Goal: Information Seeking & Learning: Find specific fact

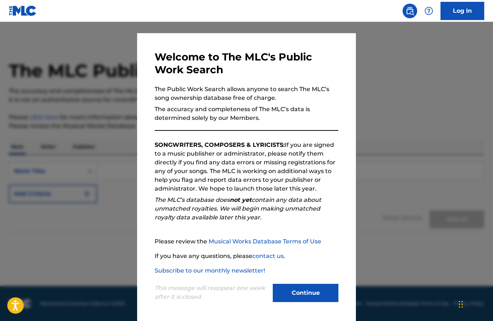
scroll to position [12, 0]
click at [305, 291] on button "Continue" at bounding box center [305, 292] width 66 height 18
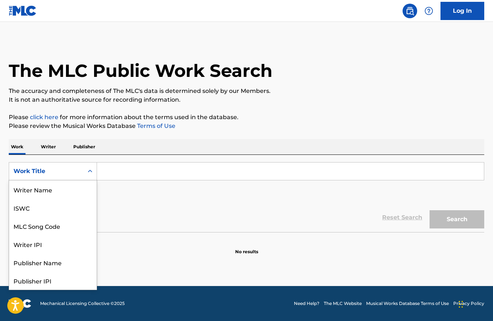
click at [75, 172] on div "Work Title" at bounding box center [46, 171] width 66 height 9
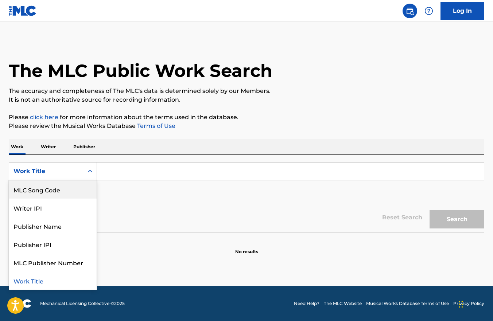
click at [43, 143] on p "Writer" at bounding box center [48, 146] width 19 height 15
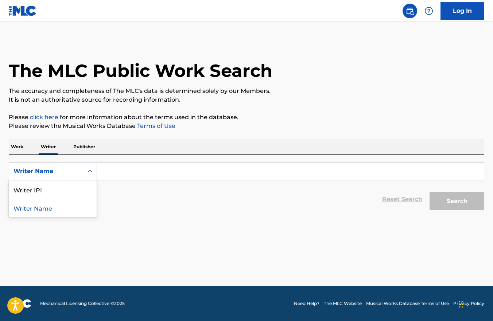
click at [56, 173] on div "Writer Name" at bounding box center [46, 171] width 66 height 9
click at [55, 192] on div "Writer IPI" at bounding box center [52, 189] width 87 height 18
click at [172, 172] on input "Search Form" at bounding box center [290, 170] width 387 height 17
paste input "657150346"
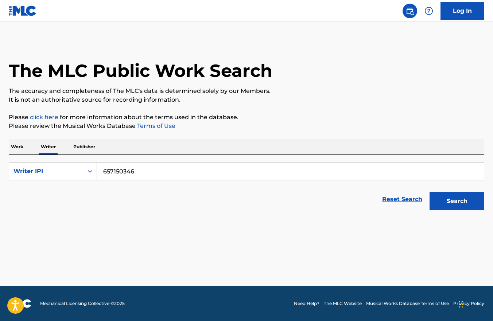
type input "657150346"
click at [457, 197] on button "Search" at bounding box center [456, 201] width 55 height 18
click at [460, 199] on button "Search" at bounding box center [456, 201] width 55 height 18
click at [87, 170] on icon "Search Form" at bounding box center [89, 171] width 7 height 7
click at [73, 192] on div "Writer Name" at bounding box center [52, 189] width 87 height 18
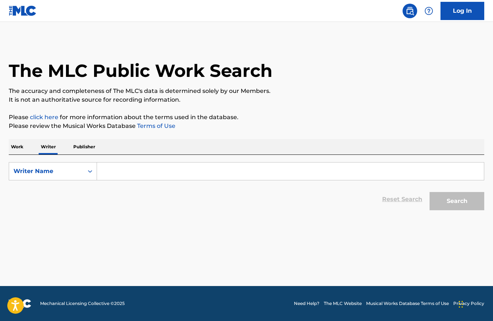
click at [128, 171] on input "Search Form" at bounding box center [290, 170] width 387 height 17
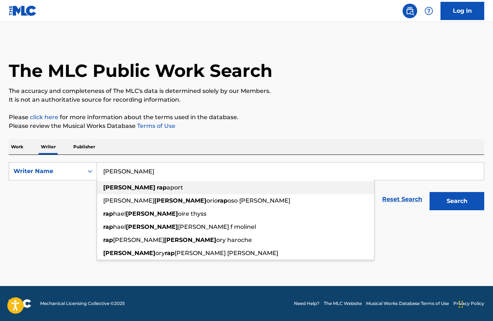
click at [157, 185] on strong "rap" at bounding box center [162, 187] width 10 height 7
type input "greg rapaport"
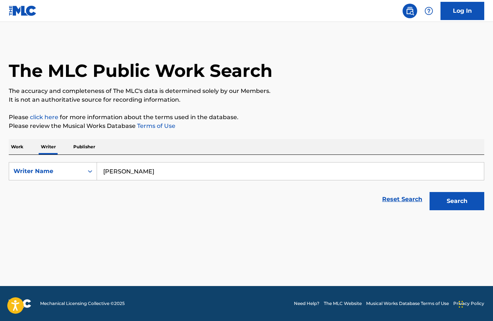
click at [451, 203] on button "Search" at bounding box center [456, 201] width 55 height 18
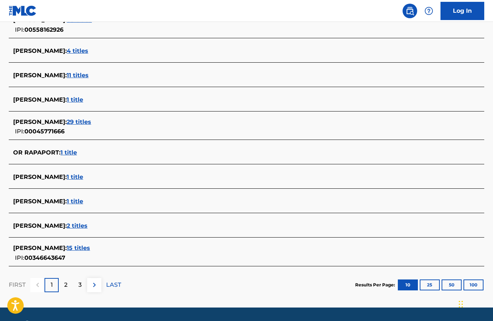
scroll to position [227, 0]
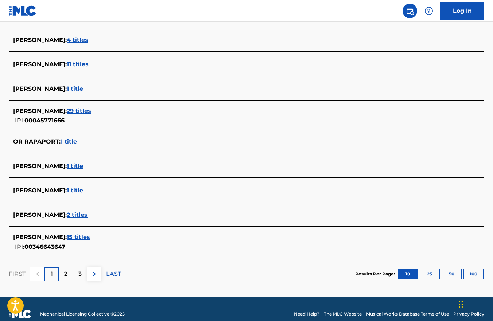
click at [80, 238] on span "15 titles" at bounding box center [78, 237] width 23 height 7
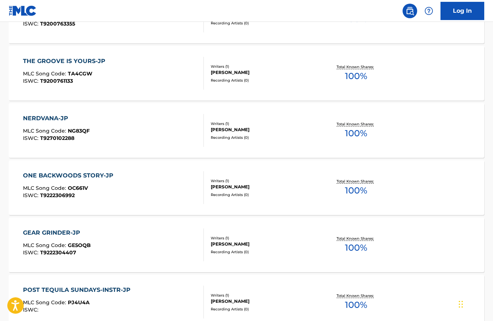
scroll to position [559, 0]
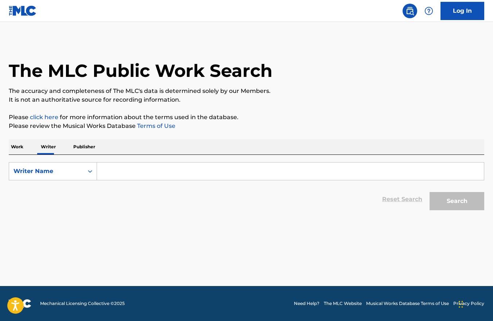
click at [115, 167] on input "Search Form" at bounding box center [290, 170] width 387 height 17
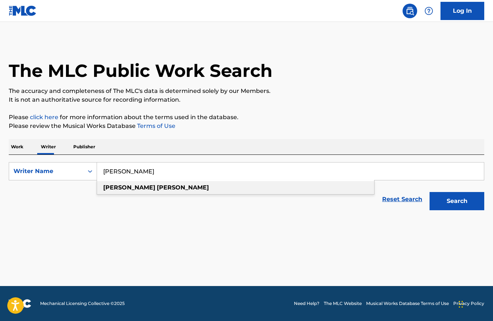
click at [157, 185] on strong "[PERSON_NAME]" at bounding box center [183, 187] width 52 height 7
type input "[PERSON_NAME]"
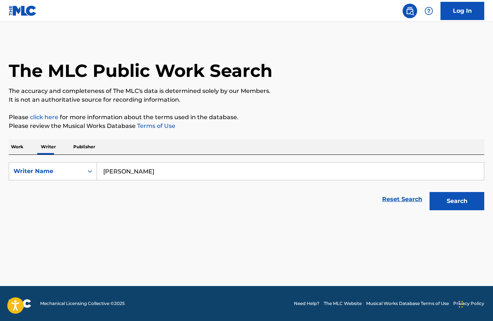
click at [449, 196] on button "Search" at bounding box center [456, 201] width 55 height 18
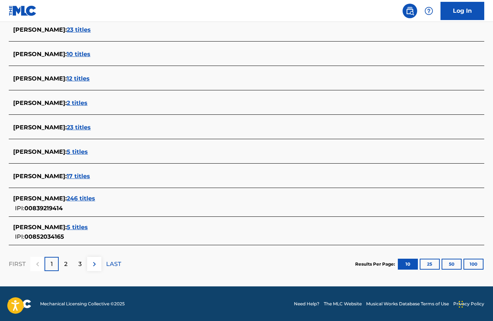
scroll to position [233, 0]
click at [81, 200] on span "246 titles" at bounding box center [81, 198] width 28 height 7
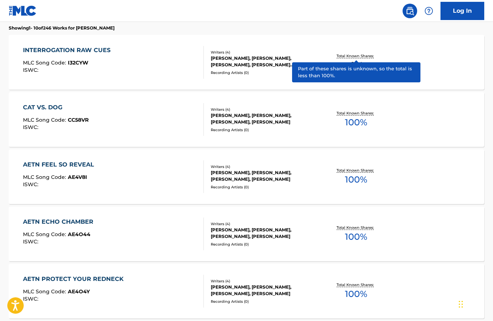
scroll to position [213, 0]
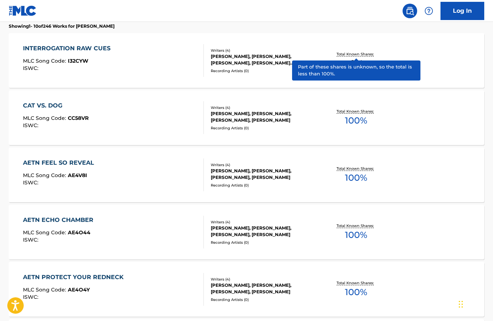
click at [358, 61] on span "0 %" at bounding box center [355, 63] width 13 height 13
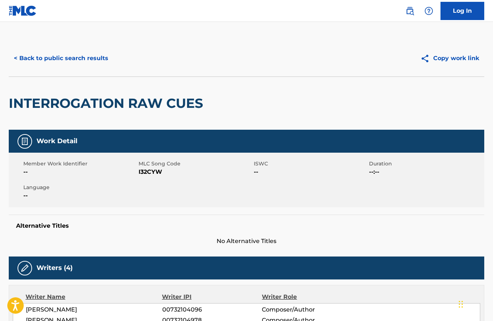
click at [80, 55] on button "< Back to public search results" at bounding box center [61, 58] width 105 height 18
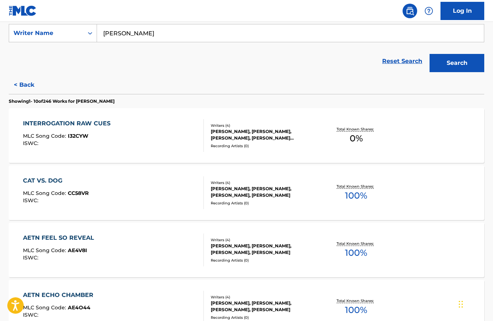
scroll to position [147, 0]
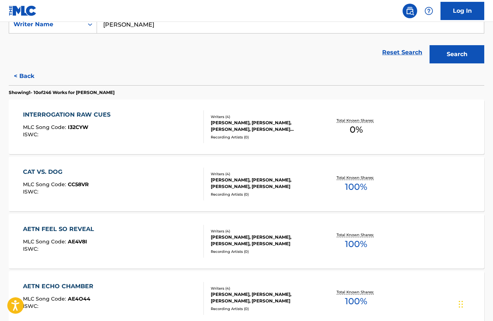
click at [218, 123] on div "[PERSON_NAME], [PERSON_NAME], [PERSON_NAME], [PERSON_NAME] [PERSON_NAME]" at bounding box center [264, 125] width 106 height 13
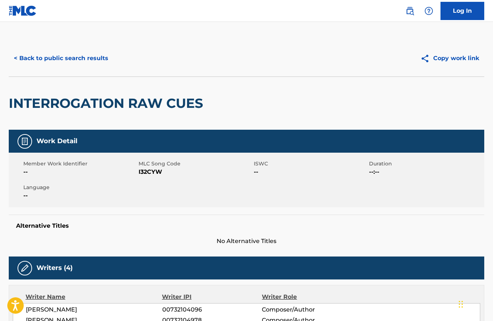
click at [37, 58] on button "< Back to public search results" at bounding box center [61, 58] width 105 height 18
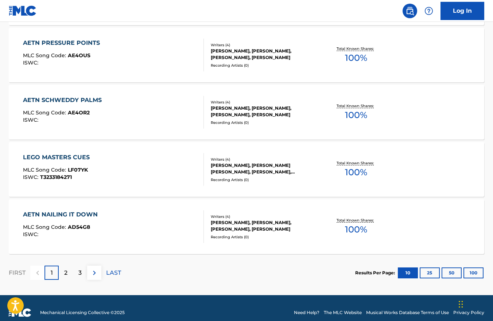
scroll to position [571, 0]
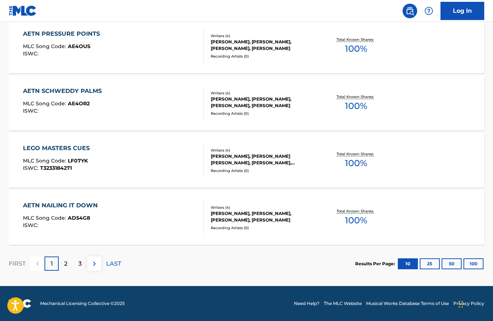
click at [471, 263] on button "100" at bounding box center [473, 263] width 20 height 11
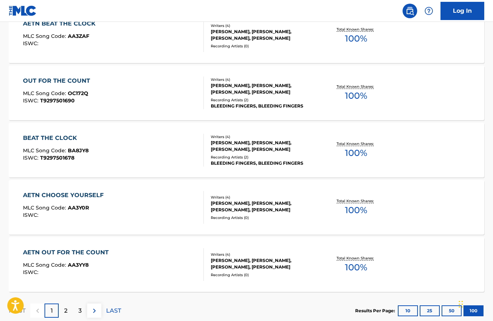
scroll to position [5693, 0]
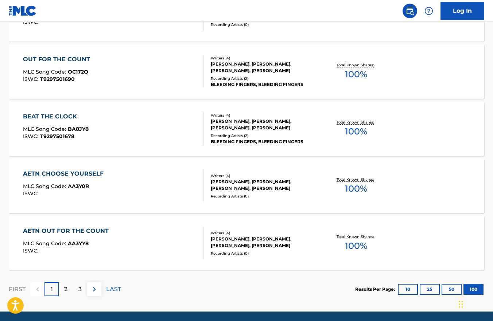
click at [451, 286] on button "50" at bounding box center [451, 289] width 20 height 11
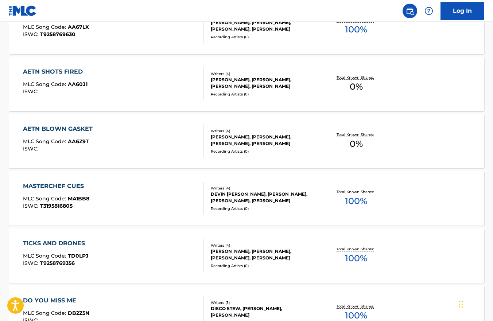
scroll to position [2859, 0]
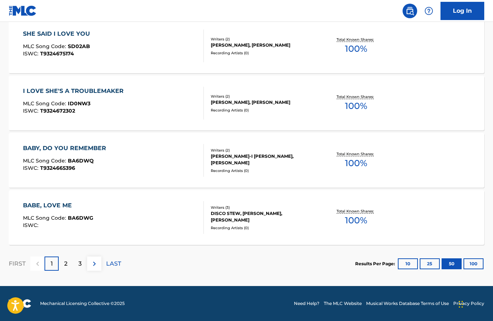
click at [421, 262] on button "25" at bounding box center [429, 263] width 20 height 11
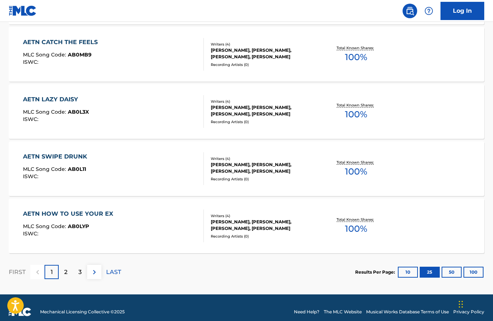
scroll to position [1429, 0]
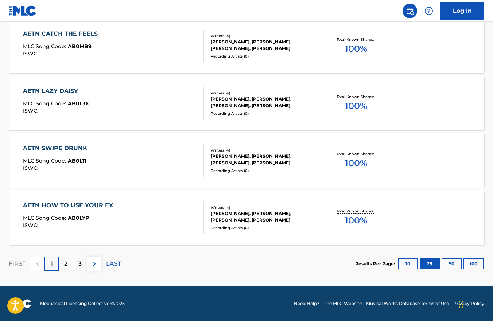
click at [402, 260] on button "10" at bounding box center [407, 263] width 20 height 11
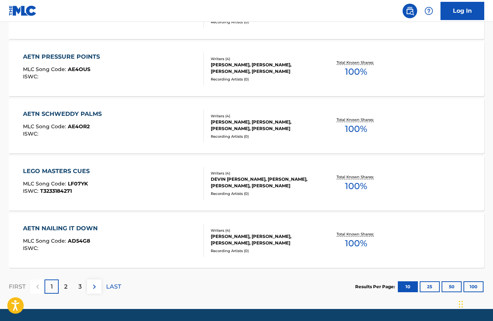
scroll to position [571, 0]
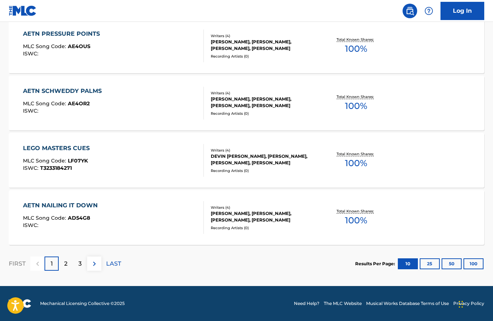
click at [279, 202] on div "AETN NAILING IT DOWN MLC Song Code : AD54G8 ISWC : Writers ( 4 ) [PERSON_NAME],…" at bounding box center [246, 217] width 475 height 55
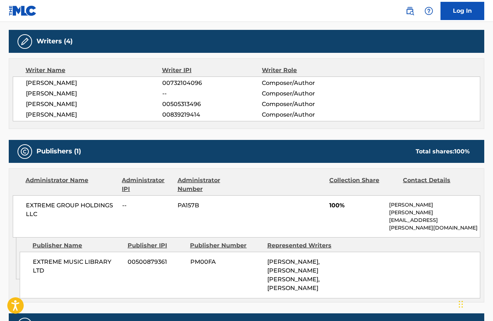
scroll to position [223, 0]
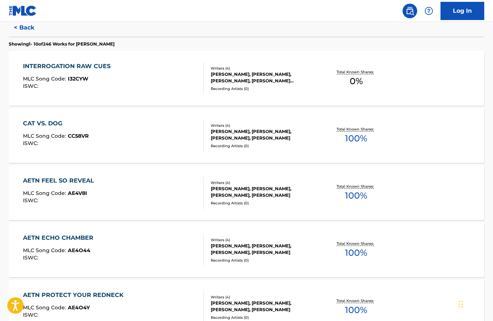
scroll to position [294, 0]
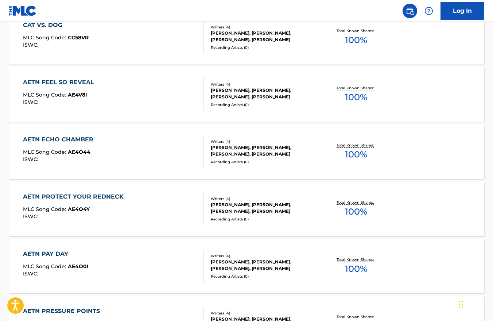
click at [132, 195] on div "AETN PROTECT YOUR REDNECK MLC Song Code : AE4O4Y ISWC :" at bounding box center [113, 208] width 181 height 33
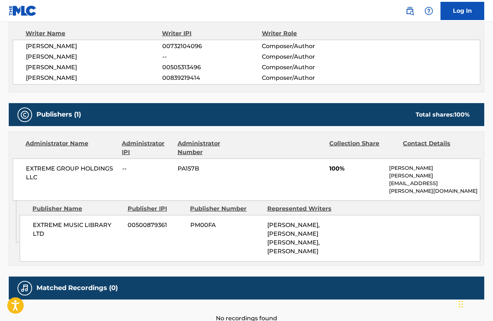
scroll to position [306, 0]
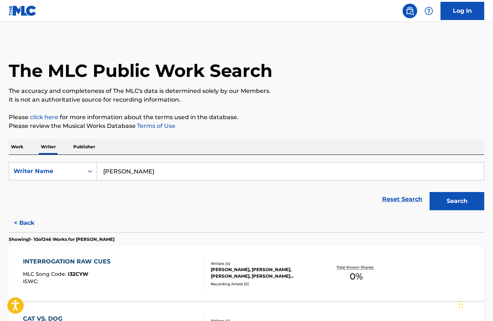
click at [151, 175] on input "[PERSON_NAME]" at bounding box center [290, 170] width 387 height 17
type input "[PERSON_NAME]"
click at [429, 192] on button "Search" at bounding box center [456, 201] width 55 height 18
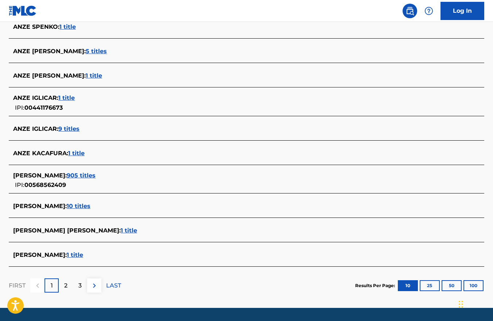
scroll to position [217, 0]
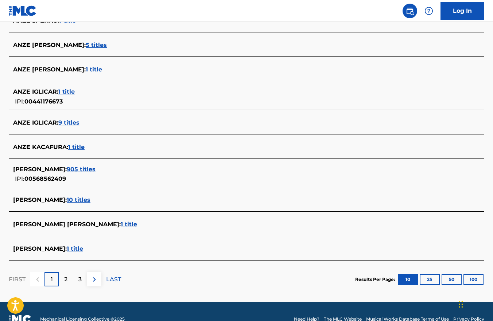
click at [81, 167] on span "905 titles" at bounding box center [81, 169] width 29 height 7
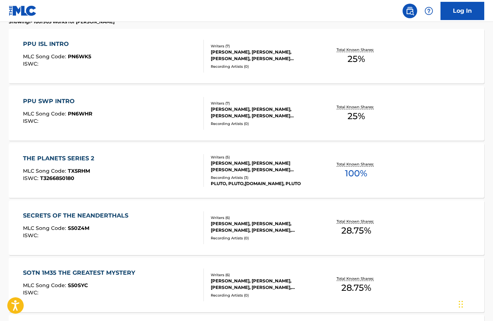
click at [78, 162] on div "THE PLANETS SERIES 2" at bounding box center [60, 158] width 75 height 9
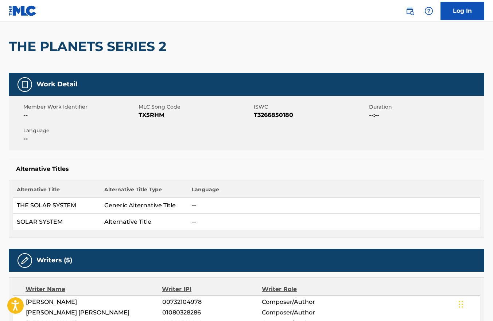
scroll to position [46, 0]
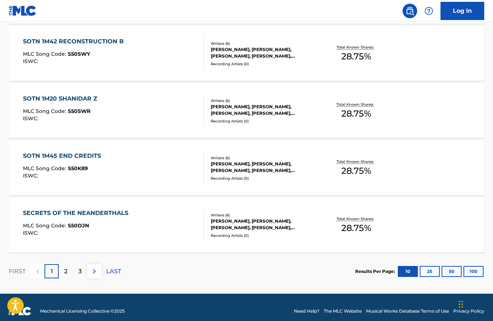
scroll to position [571, 0]
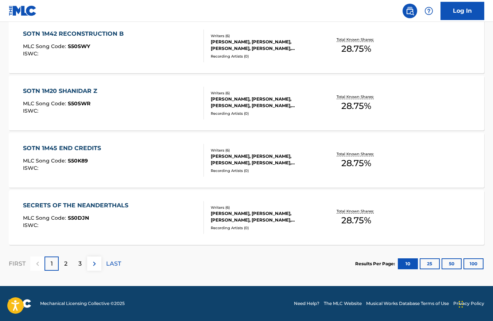
click at [63, 268] on div "2" at bounding box center [66, 263] width 14 height 14
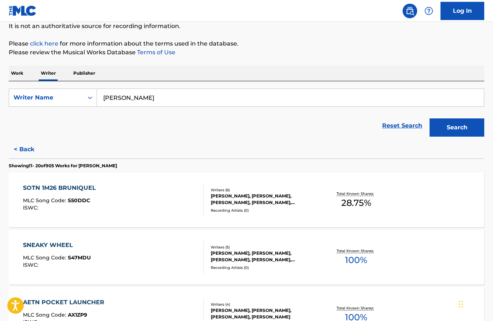
scroll to position [90, 0]
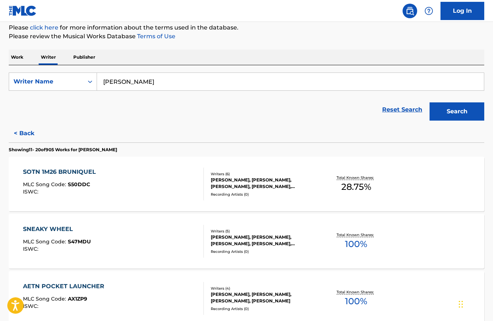
drag, startPoint x: 183, startPoint y: 87, endPoint x: 179, endPoint y: 87, distance: 4.0
click at [179, 87] on input "[PERSON_NAME]" at bounding box center [290, 81] width 387 height 17
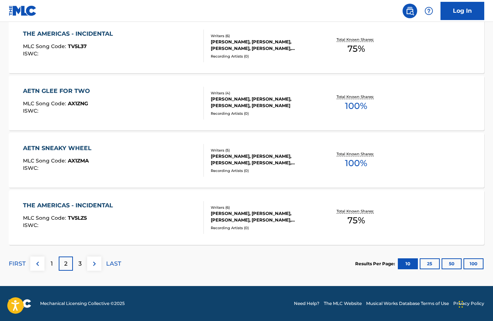
scroll to position [571, 0]
click at [80, 205] on div "THE AMERICAS - INCIDENTAL" at bounding box center [70, 205] width 94 height 9
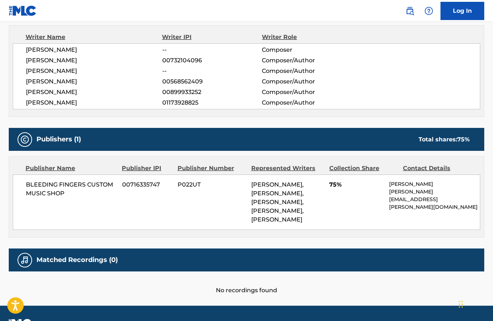
scroll to position [256, 0]
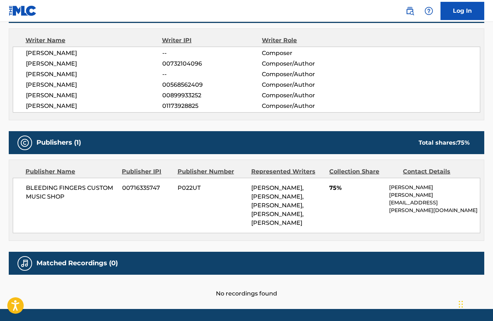
click at [436, 140] on div "Total shares: 75 %" at bounding box center [443, 142] width 51 height 9
click at [196, 187] on span "P022UT" at bounding box center [211, 188] width 68 height 9
copy span "P022UT"
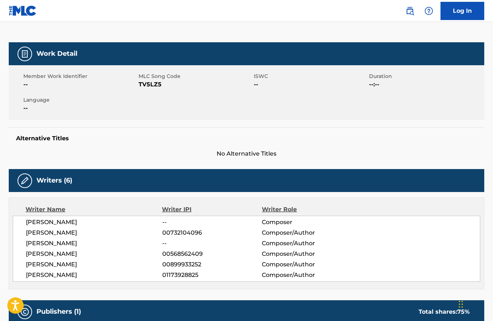
scroll to position [81, 0]
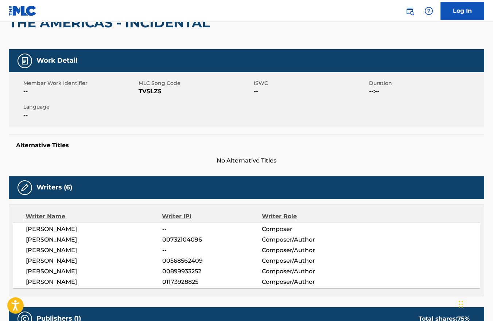
click at [26, 188] on img at bounding box center [24, 187] width 9 height 9
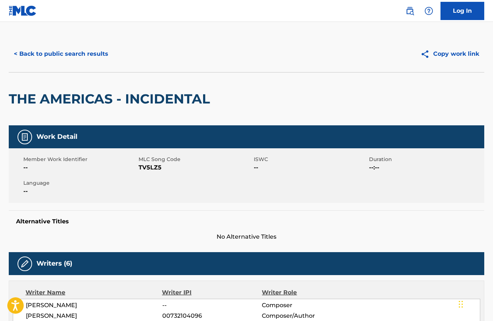
scroll to position [2, 0]
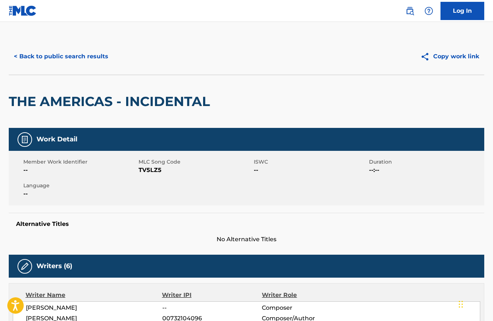
click at [30, 56] on button "< Back to public search results" at bounding box center [61, 56] width 105 height 18
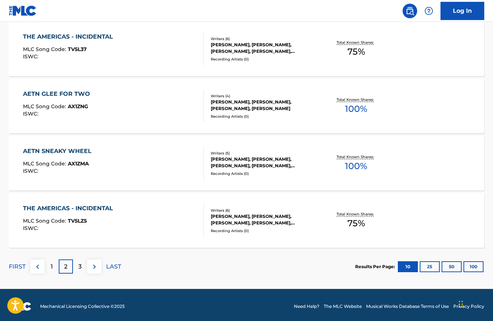
scroll to position [571, 0]
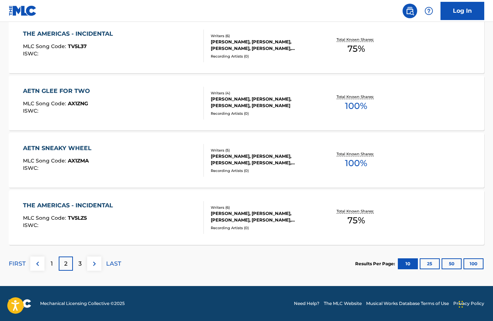
click at [80, 265] on p "3" at bounding box center [79, 263] width 3 height 9
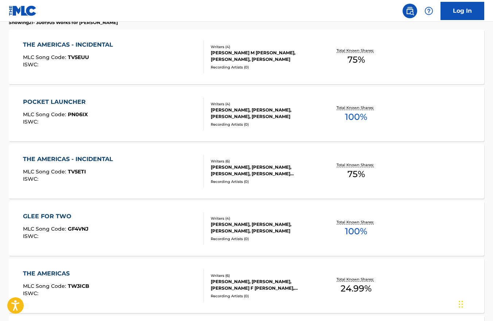
scroll to position [307, 0]
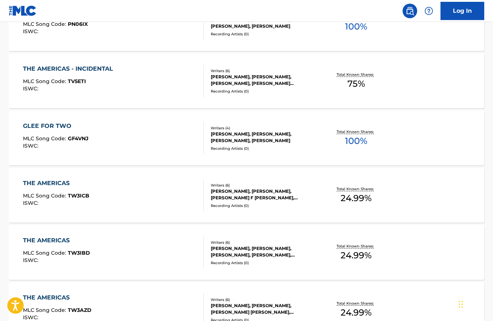
click at [43, 186] on div "THE AMERICAS" at bounding box center [56, 183] width 66 height 9
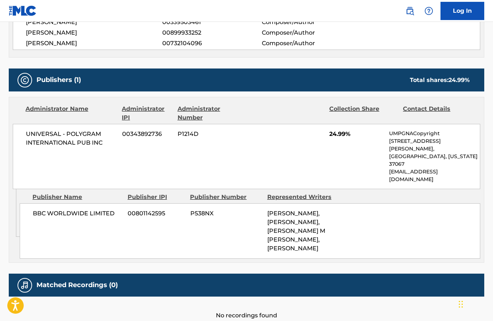
scroll to position [324, 0]
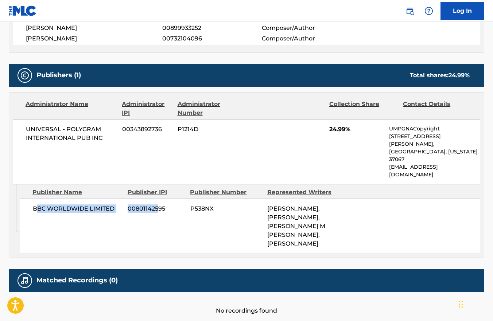
drag, startPoint x: 35, startPoint y: 184, endPoint x: 160, endPoint y: 180, distance: 124.6
click at [160, 199] on div "BBC WORLDWIDE LIMITED 00801142595 P538NX [PERSON_NAME], [PERSON_NAME], [PERSON_…" at bounding box center [250, 226] width 460 height 55
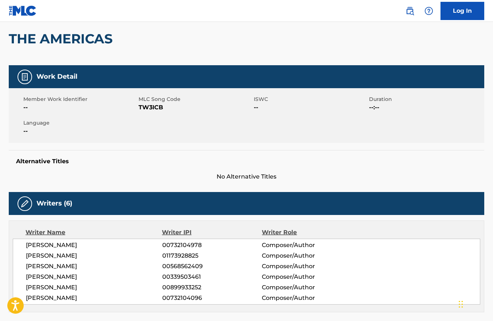
scroll to position [0, 0]
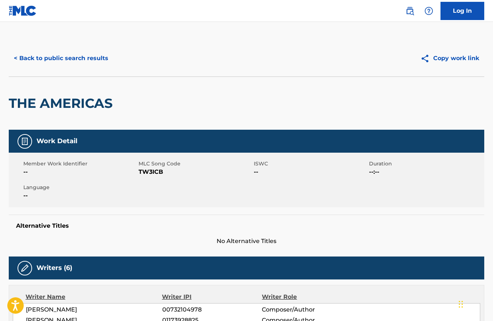
click at [150, 169] on span "TW3ICB" at bounding box center [194, 172] width 113 height 9
copy span "TW3ICB"
click at [34, 59] on button "< Back to public search results" at bounding box center [61, 58] width 105 height 18
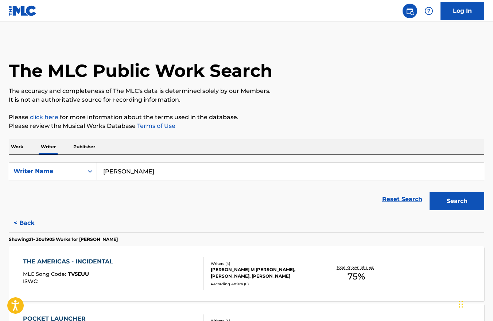
click at [16, 146] on p "Work" at bounding box center [17, 146] width 17 height 15
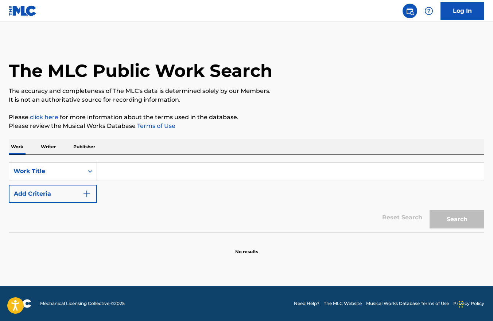
click at [62, 173] on div "Work Title" at bounding box center [46, 171] width 66 height 9
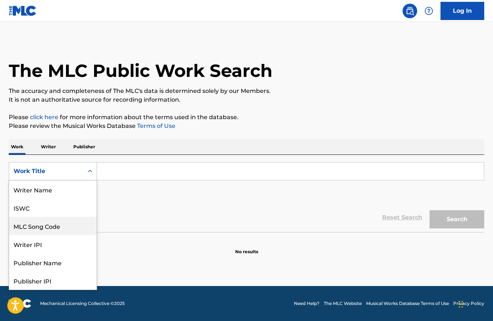
click at [51, 228] on div "MLC Song Code" at bounding box center [52, 226] width 87 height 18
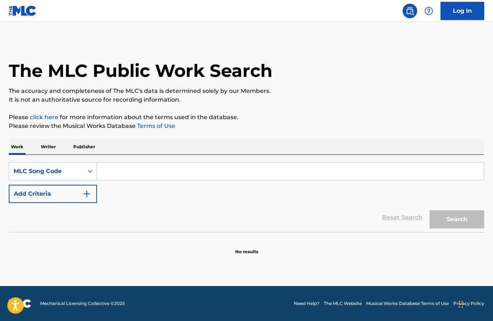
click at [119, 176] on input "Search Form" at bounding box center [290, 170] width 387 height 17
paste input "TW3ICB"
type input "TW3ICB"
click at [452, 223] on button "Search" at bounding box center [456, 219] width 55 height 18
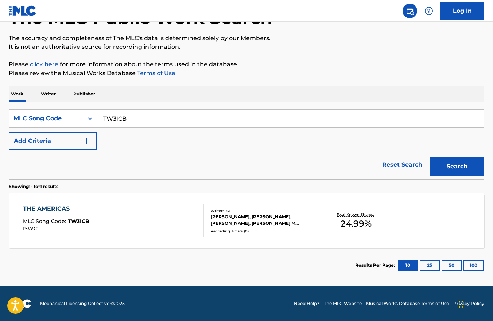
scroll to position [52, 0]
click at [315, 229] on div "Recording Artists ( 0 )" at bounding box center [264, 231] width 106 height 5
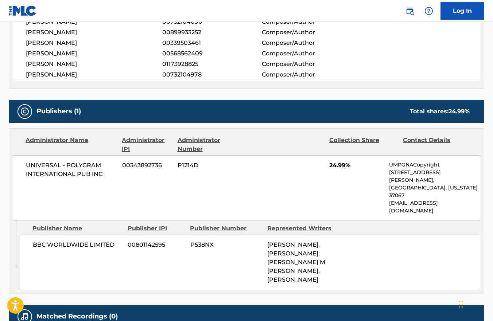
scroll to position [287, 0]
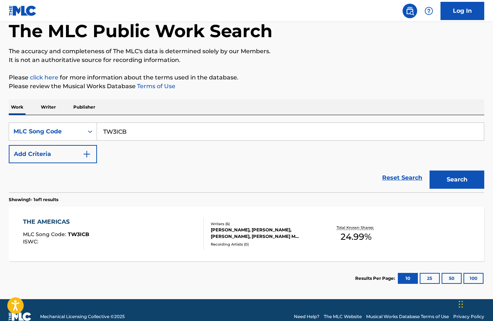
scroll to position [30, 0]
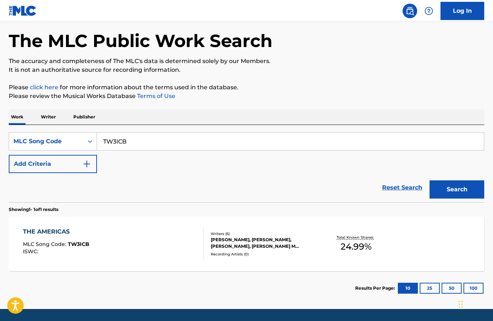
click at [55, 119] on p "Writer" at bounding box center [48, 116] width 19 height 15
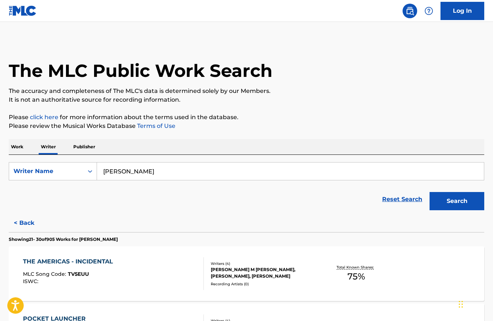
click at [84, 144] on p "Publisher" at bounding box center [84, 146] width 26 height 15
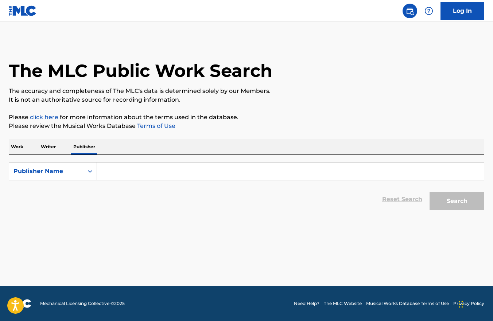
click at [45, 148] on p "Writer" at bounding box center [48, 146] width 19 height 15
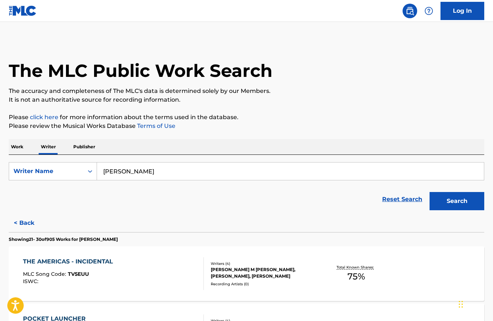
click at [20, 147] on p "Work" at bounding box center [17, 146] width 17 height 15
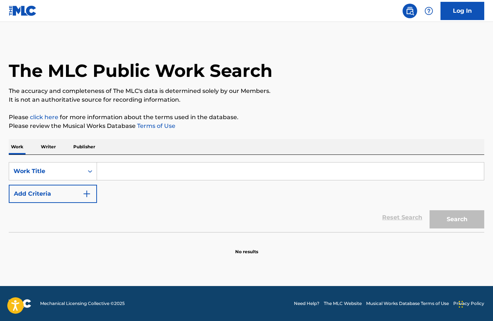
click at [50, 149] on p "Writer" at bounding box center [48, 146] width 19 height 15
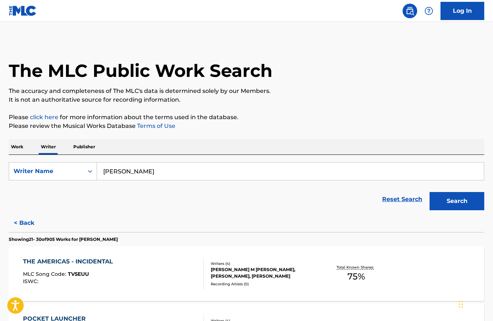
click at [133, 172] on input "[PERSON_NAME]" at bounding box center [290, 170] width 387 height 17
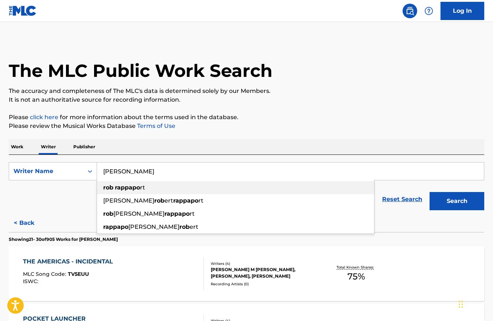
click at [136, 186] on strong "rappapo" at bounding box center [127, 187] width 25 height 7
type input "[PERSON_NAME]"
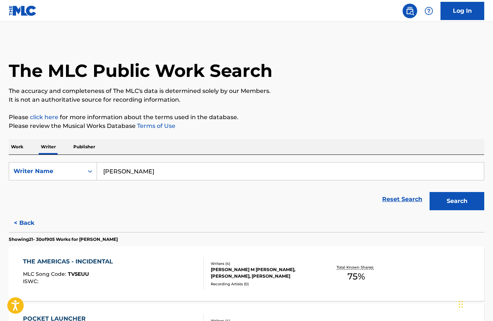
click at [446, 201] on button "Search" at bounding box center [456, 201] width 55 height 18
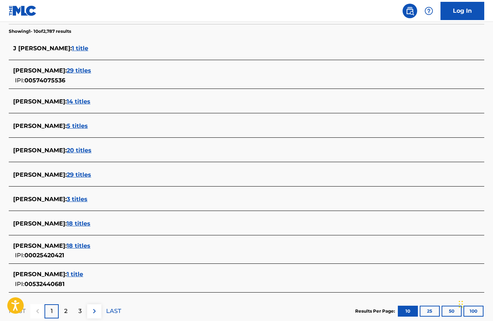
scroll to position [191, 0]
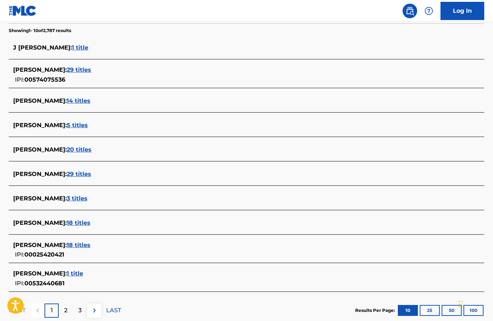
click at [89, 219] on span "18 titles" at bounding box center [79, 222] width 24 height 7
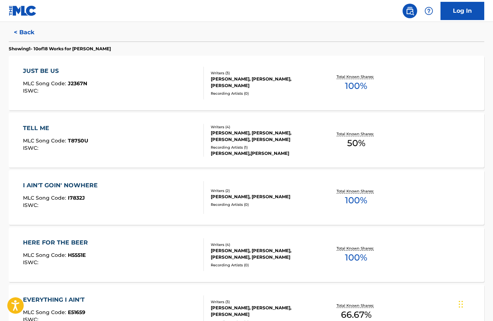
click at [127, 86] on div "JUST BE US MLC Song Code : J2367N ISWC :" at bounding box center [113, 83] width 181 height 33
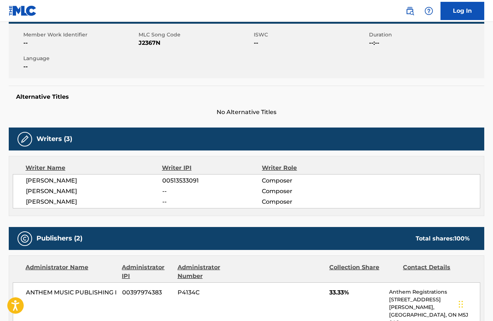
scroll to position [126, 0]
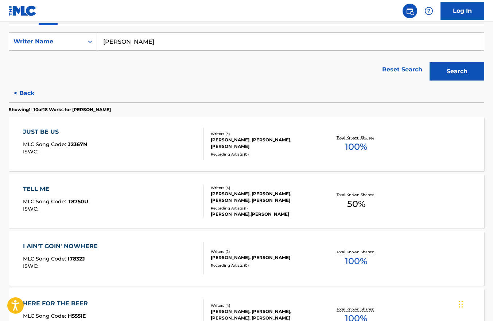
scroll to position [146, 0]
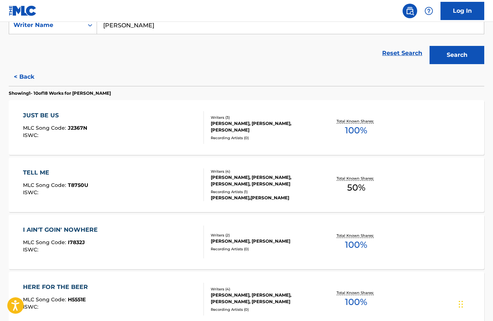
click at [149, 193] on div "TELL ME MLC Song Code : T8750U ISWC :" at bounding box center [113, 184] width 181 height 33
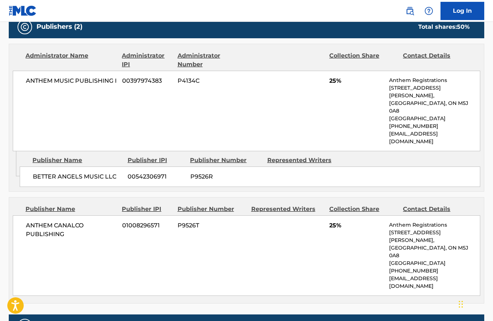
scroll to position [361, 0]
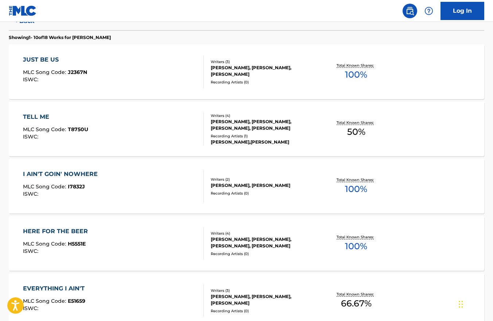
scroll to position [208, 0]
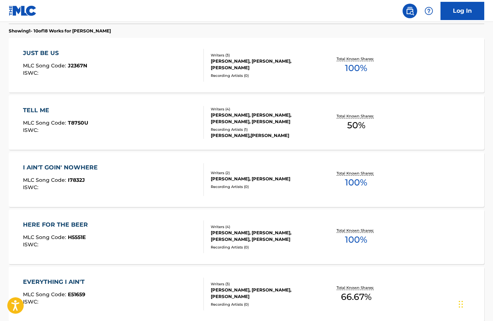
click at [252, 176] on div "[PERSON_NAME], [PERSON_NAME]" at bounding box center [264, 179] width 106 height 7
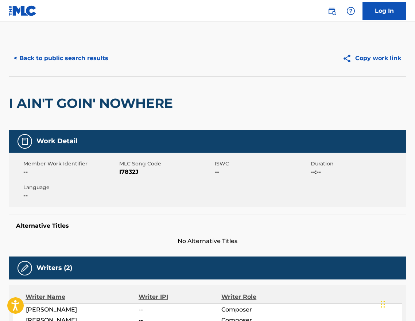
click at [53, 59] on button "< Back to public search results" at bounding box center [61, 58] width 105 height 18
